Goal: Find specific page/section: Find specific page/section

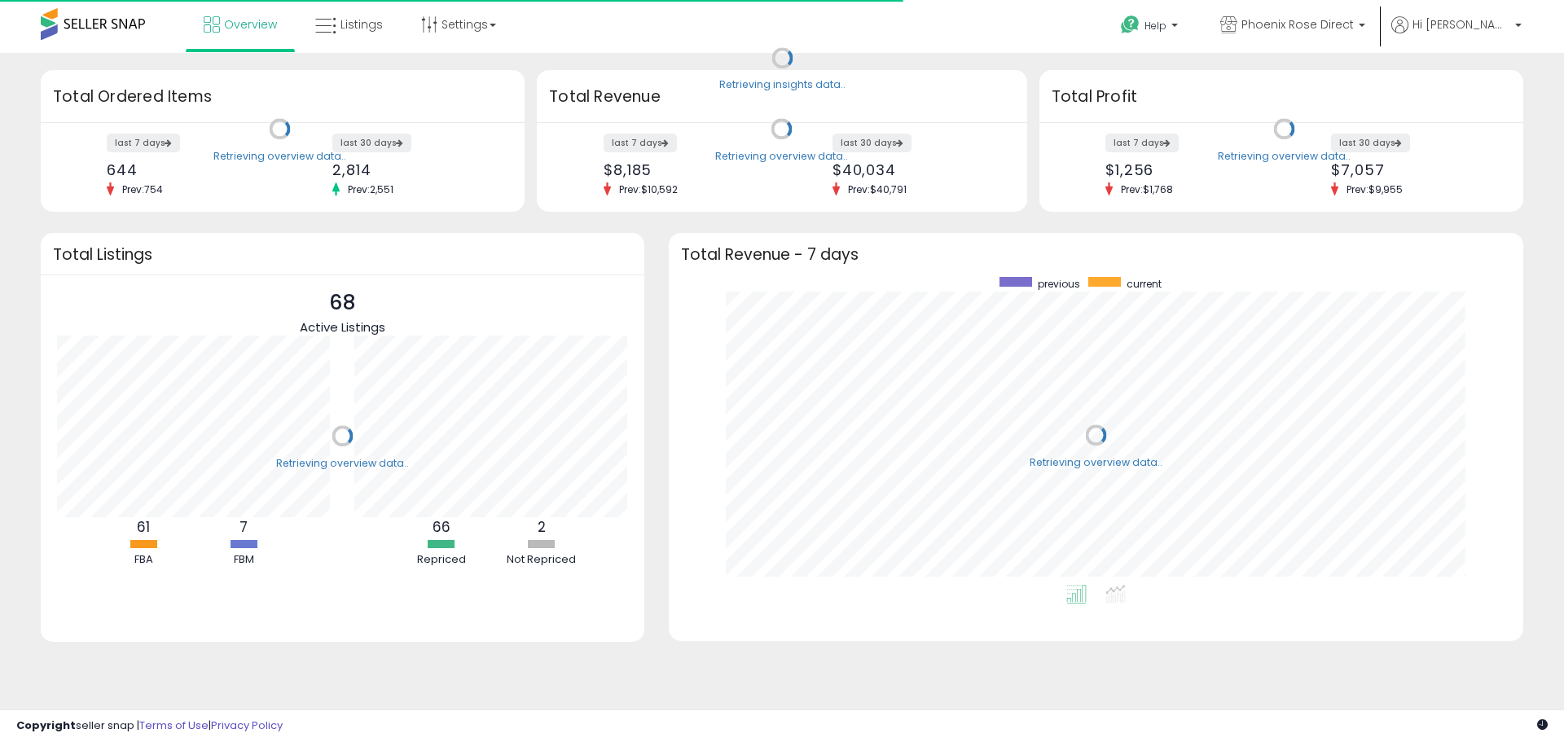
scroll to position [308, 822]
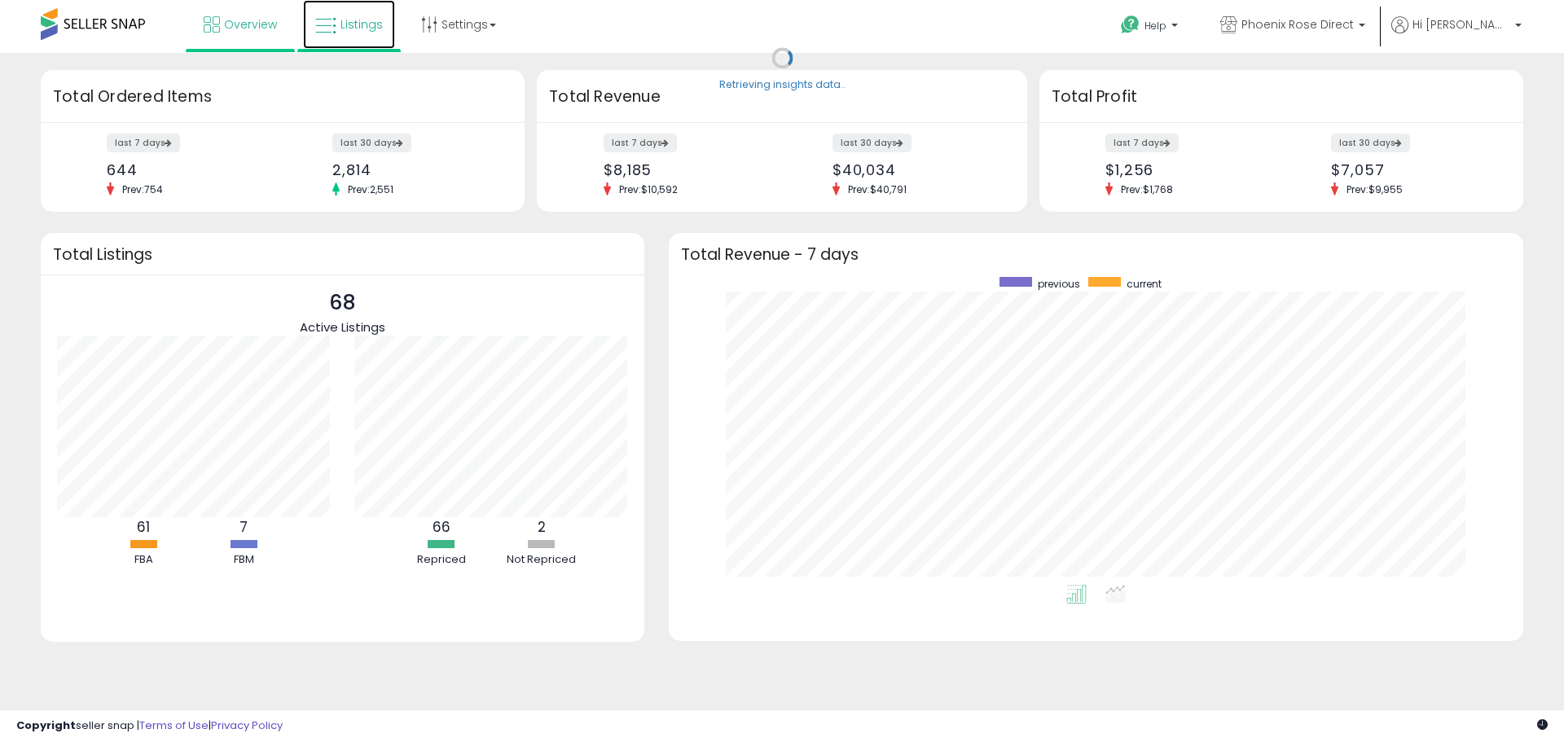
click at [354, 24] on span "Listings" at bounding box center [362, 24] width 42 height 16
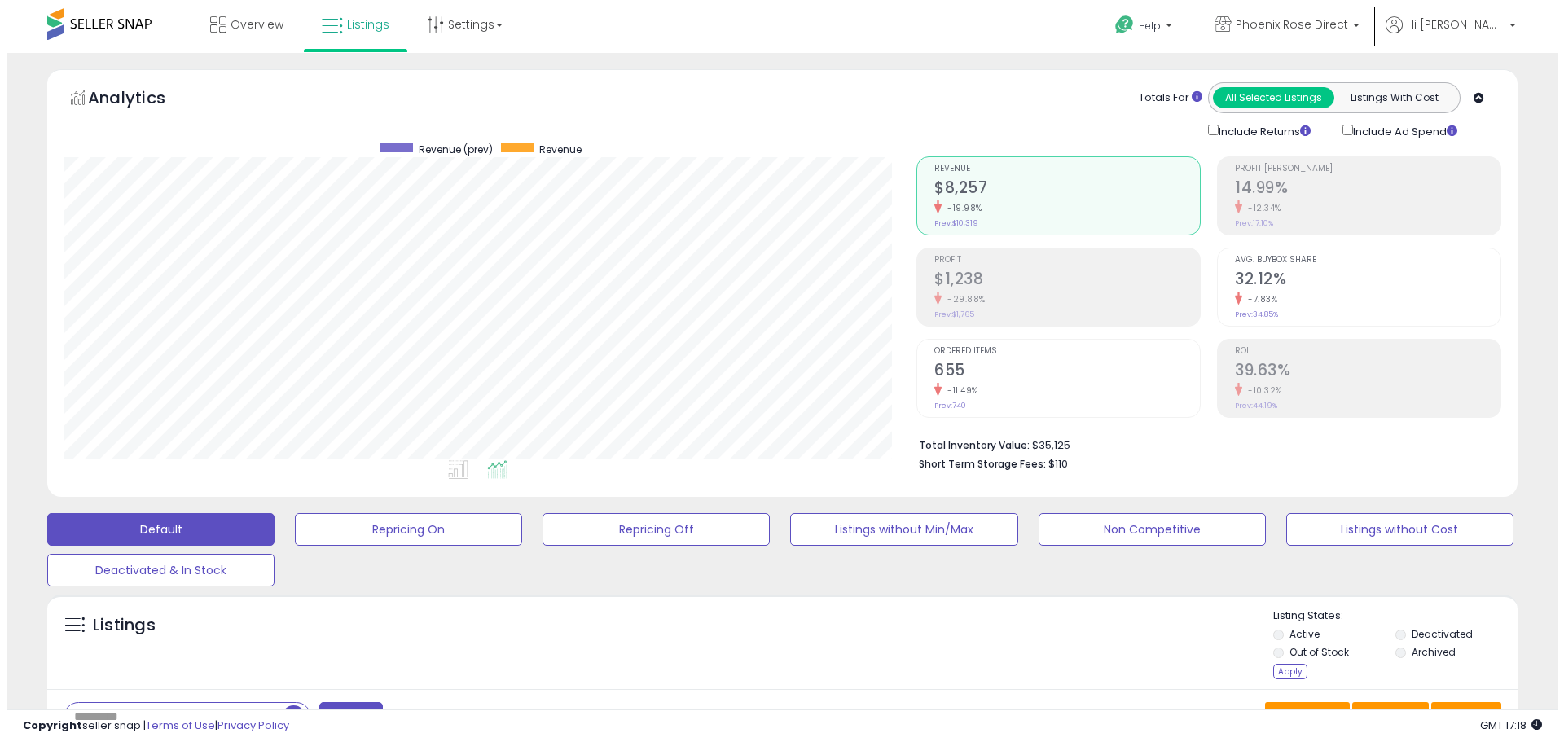
scroll to position [334, 853]
click at [1286, 672] on div "Apply" at bounding box center [1284, 671] width 34 height 15
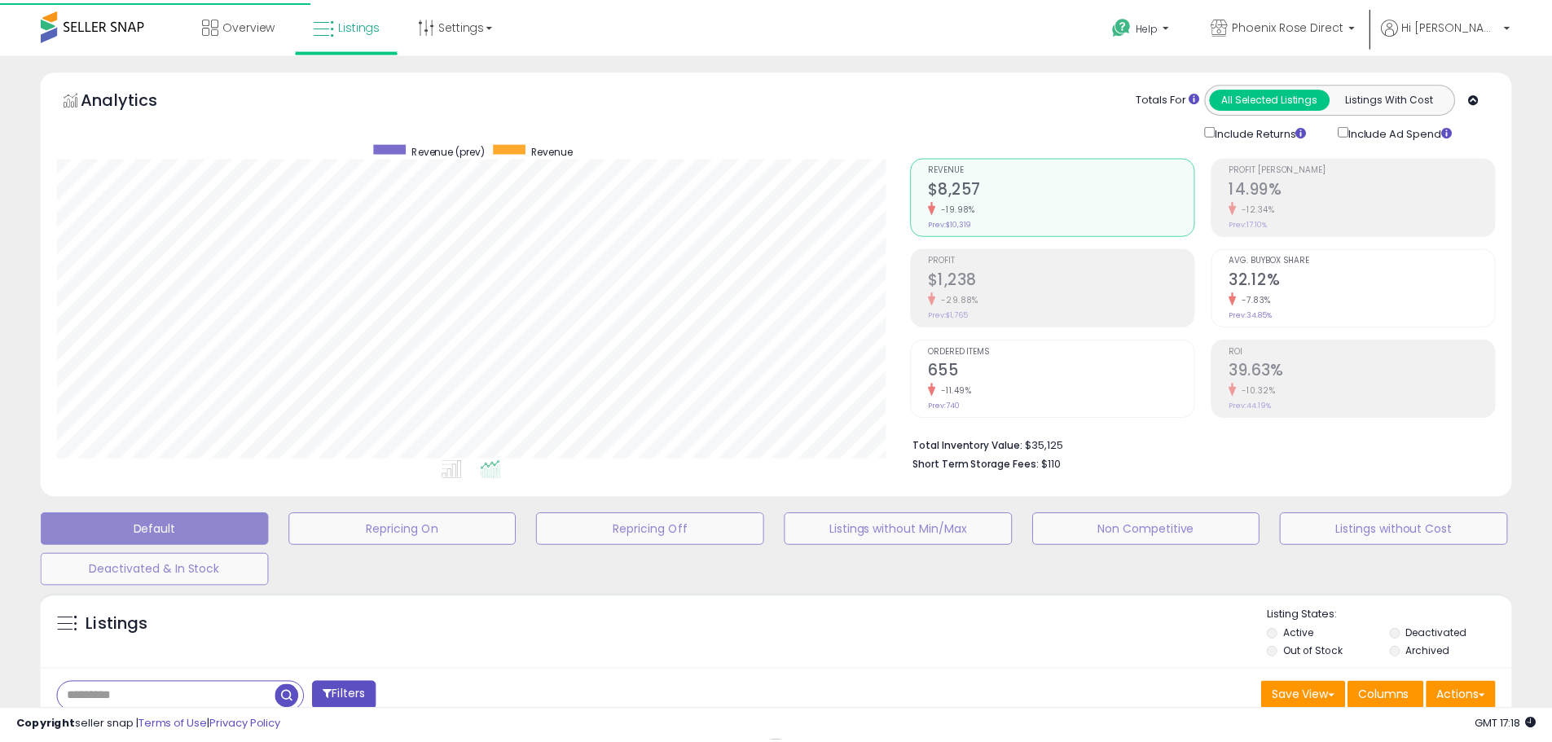
scroll to position [334, 860]
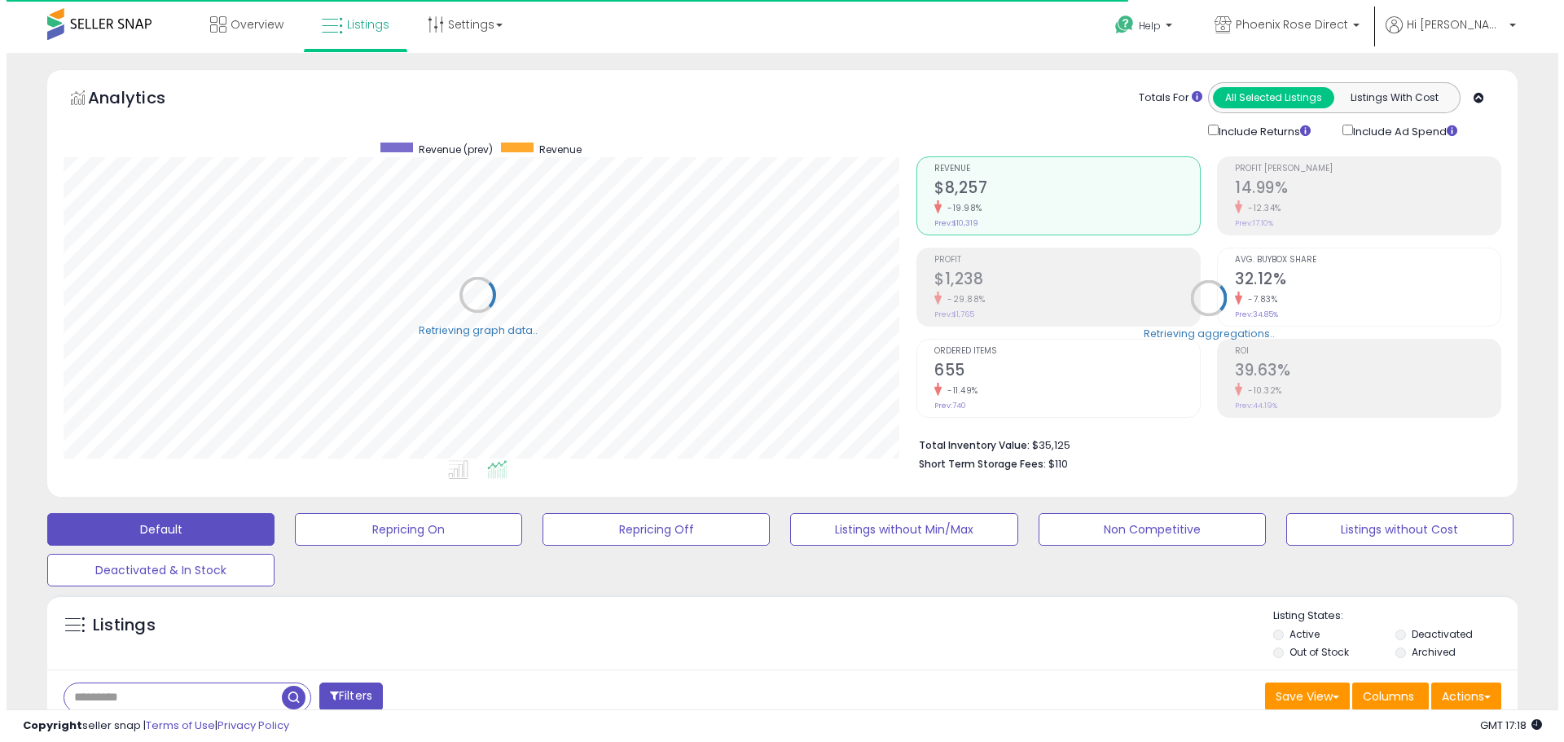
scroll to position [814466, 813947]
click at [202, 696] on input "text" at bounding box center [167, 698] width 218 height 29
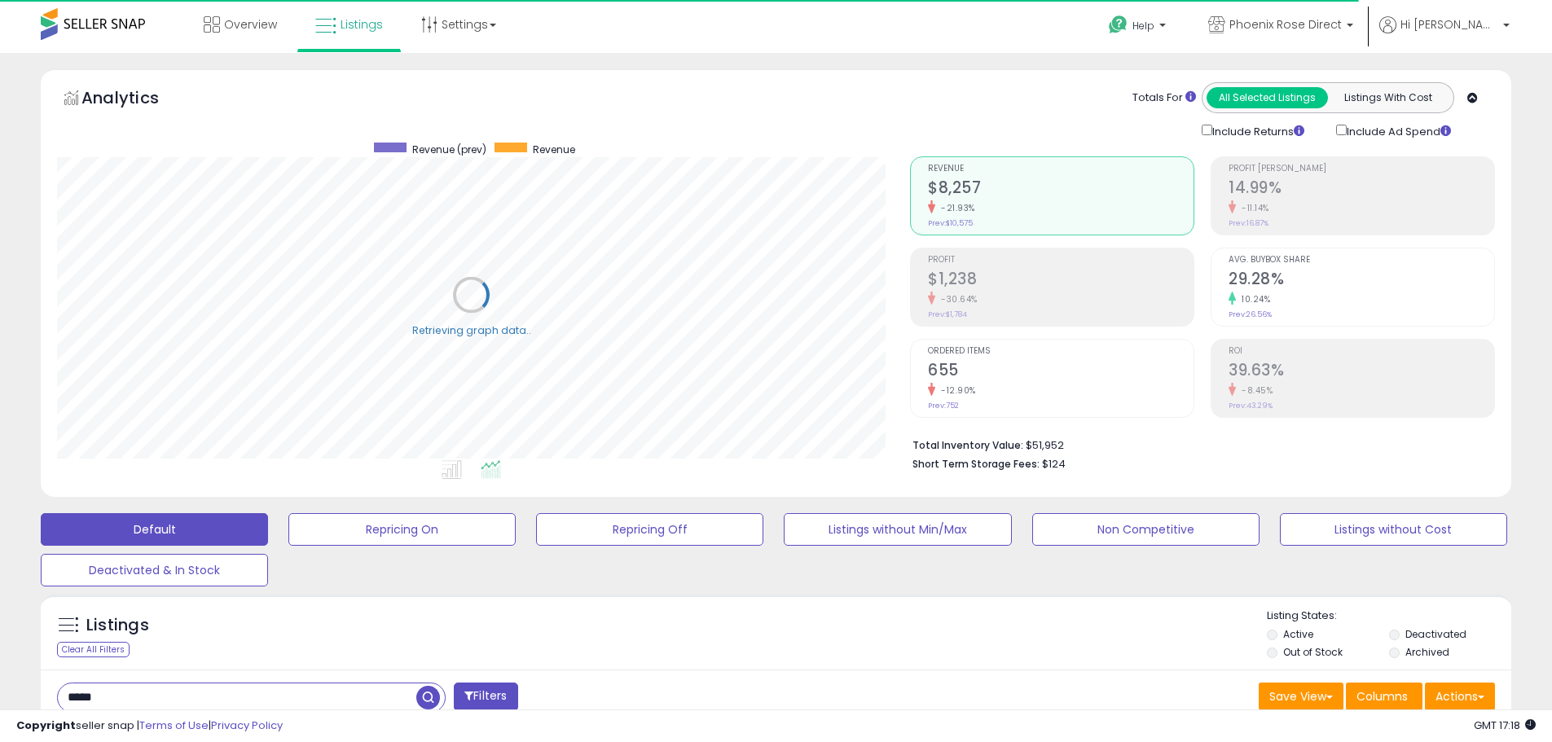
type input "*****"
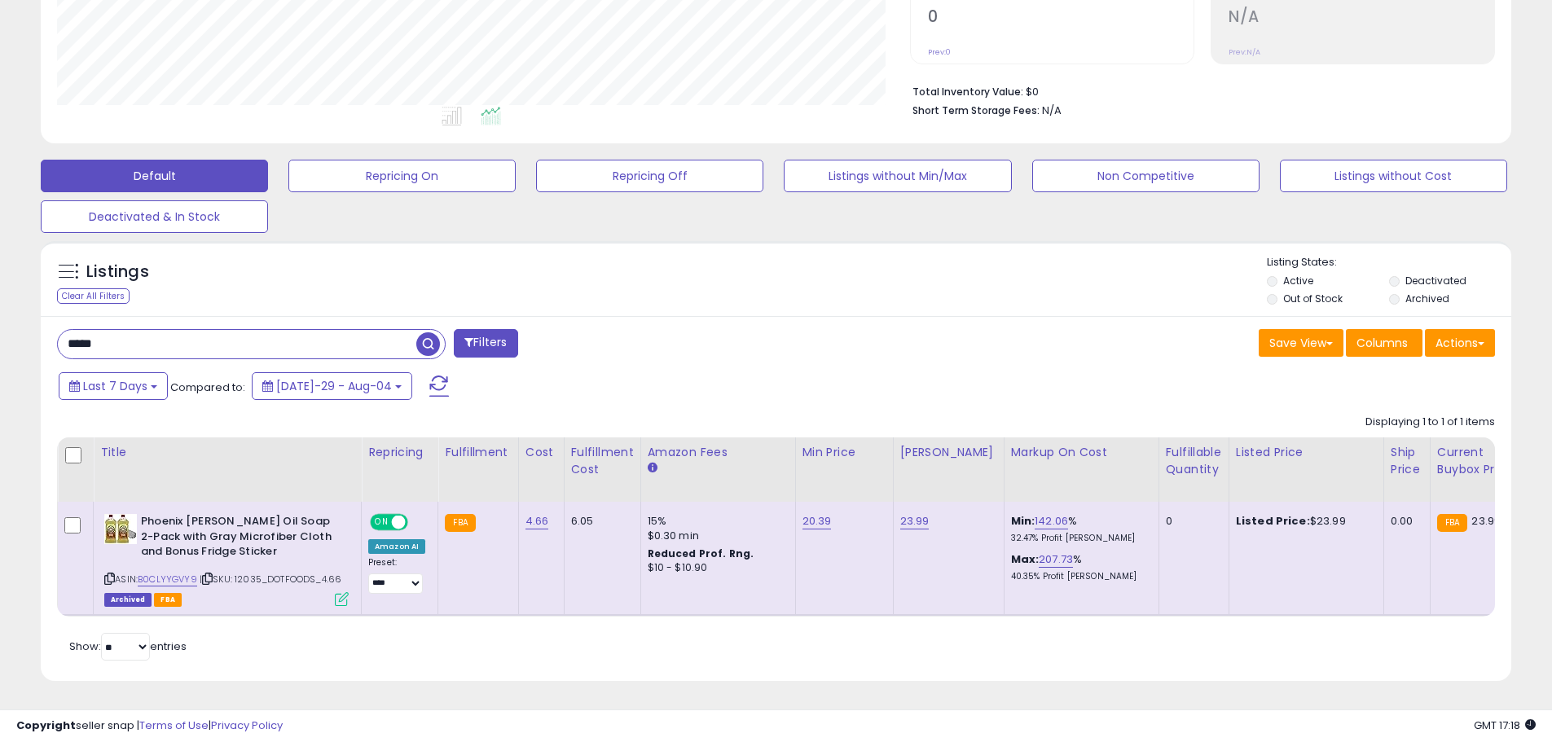
scroll to position [334, 853]
click at [172, 573] on link "B0CLYYGVY9" at bounding box center [167, 580] width 59 height 14
click at [180, 573] on link "B0CLYYGVY9" at bounding box center [167, 580] width 59 height 14
